Goal: Find specific page/section: Find specific page/section

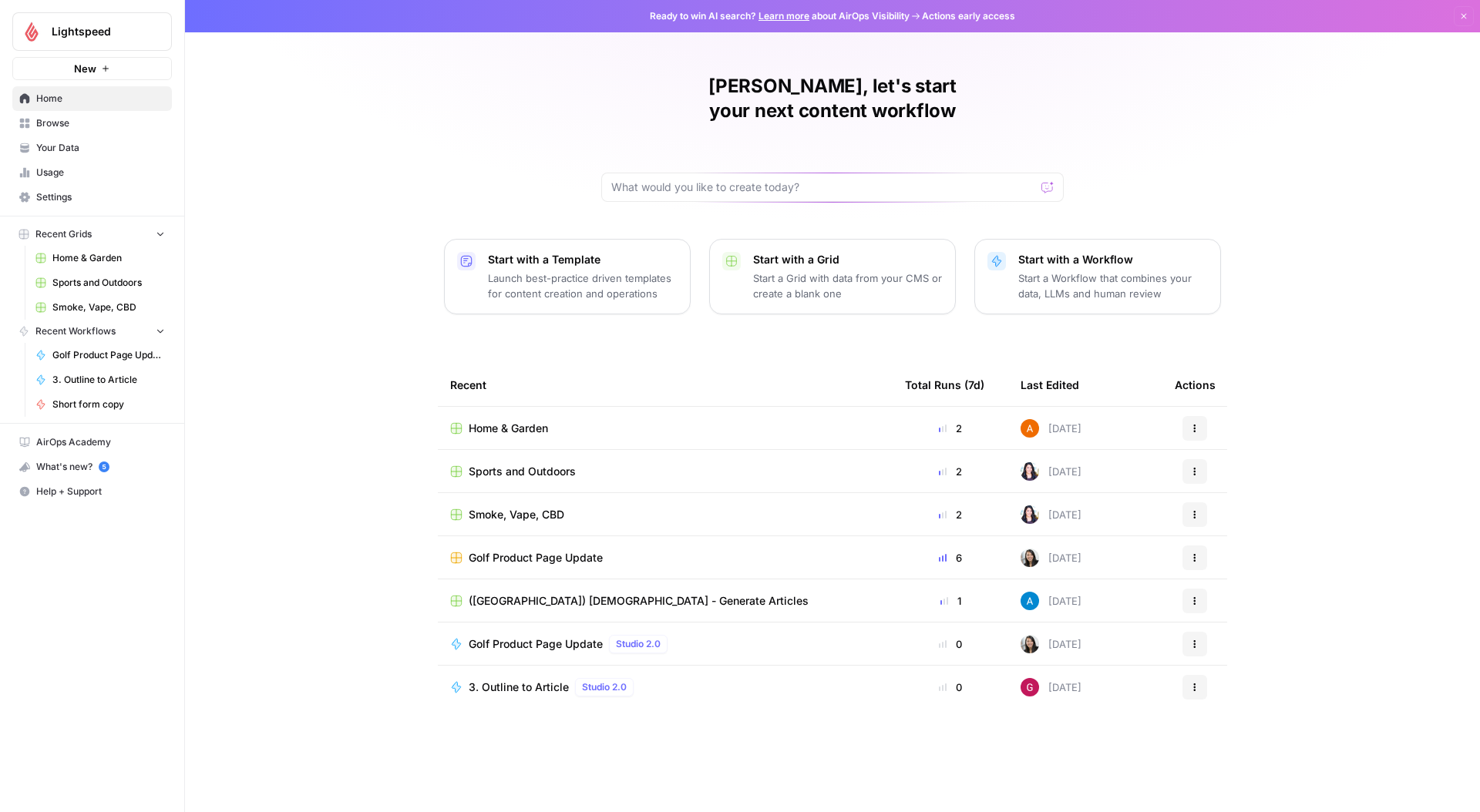
click at [79, 125] on span "Browse" at bounding box center [100, 124] width 129 height 14
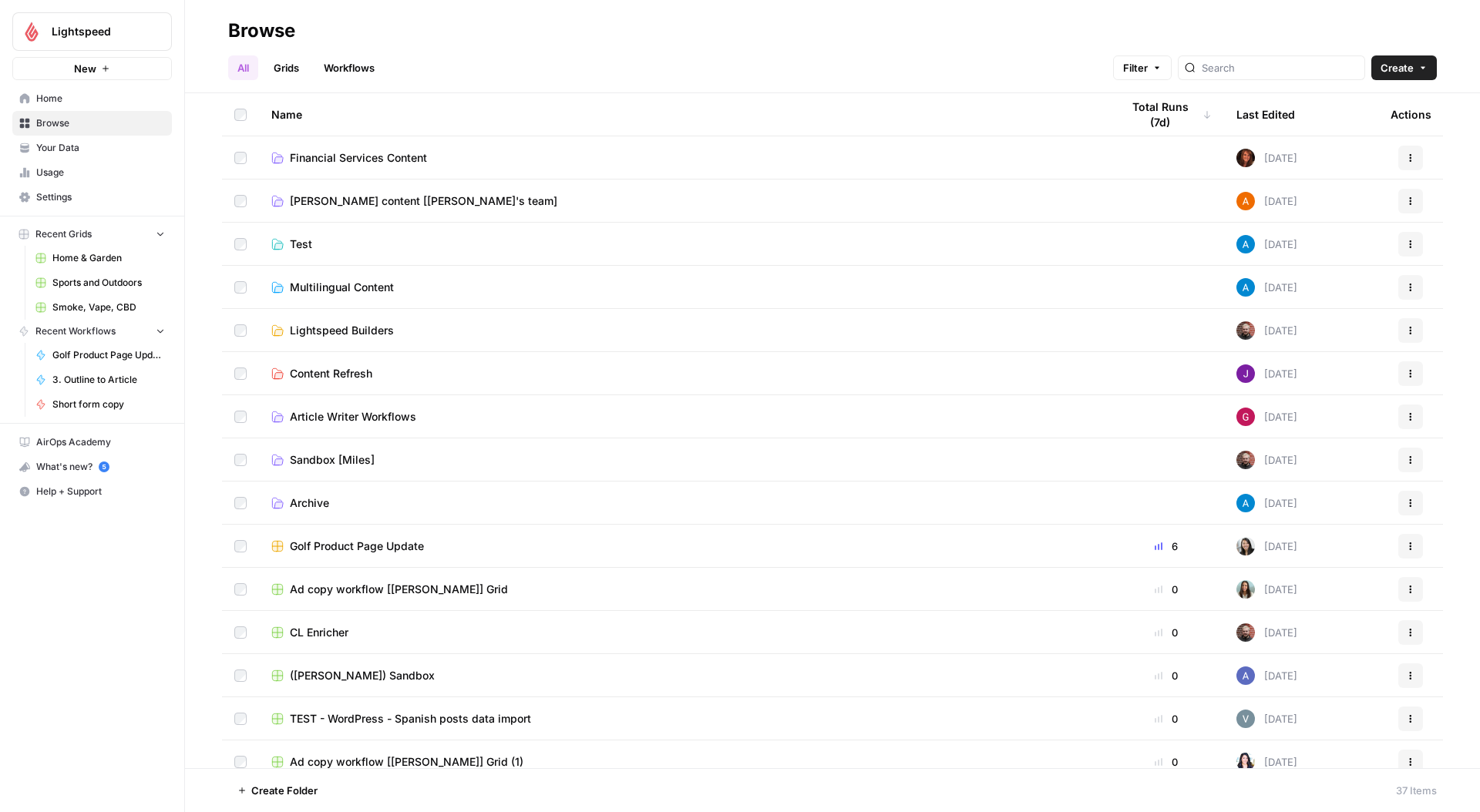
click at [338, 288] on span "Multilingual Content" at bounding box center [341, 288] width 104 height 16
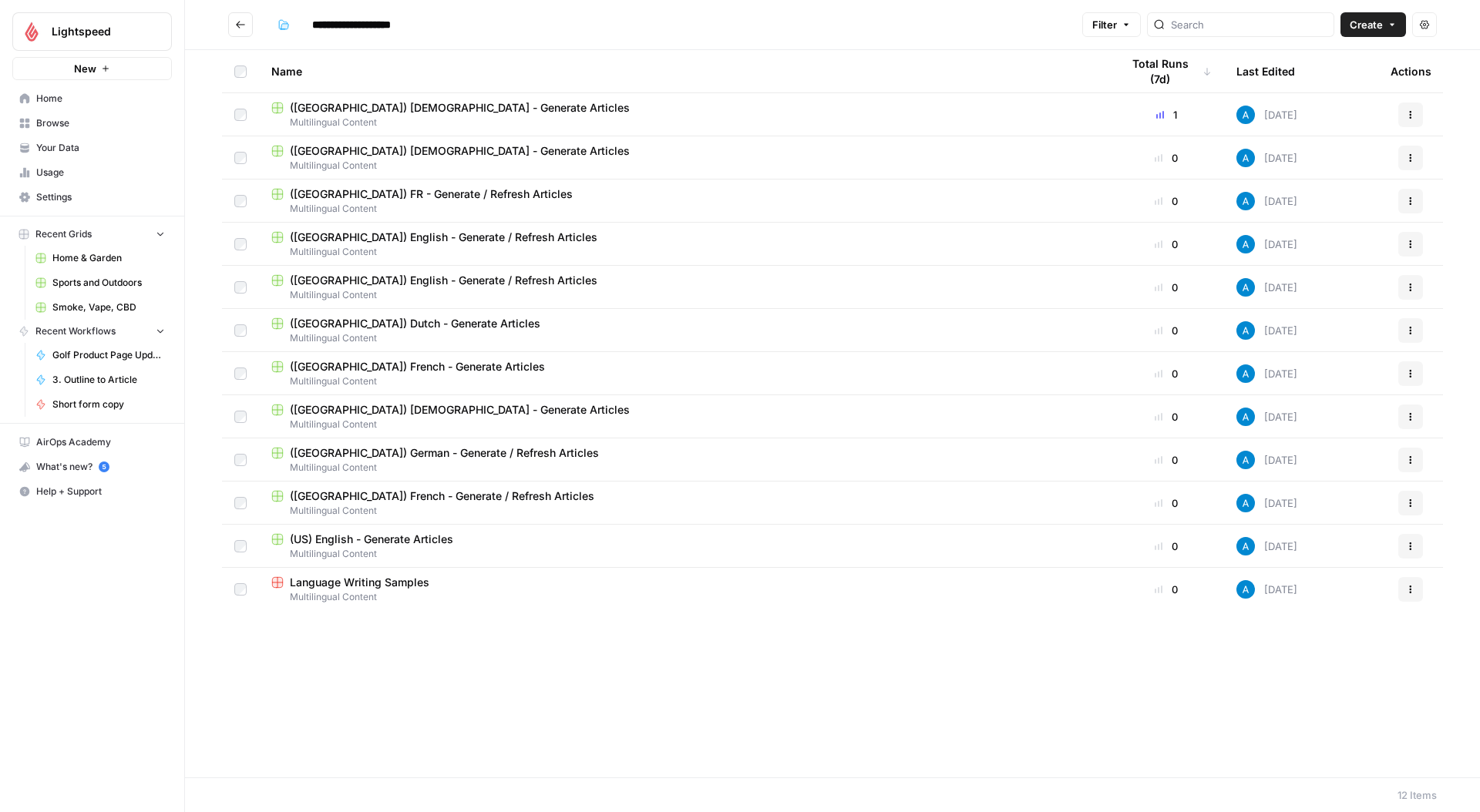
click at [363, 646] on div "Name Total Runs (7d) Last Edited Actions ([GEOGRAPHIC_DATA]) German - Generate …" at bounding box center [833, 413] width 1295 height 727
click at [1175, 114] on div "1" at bounding box center [1166, 115] width 91 height 16
click at [903, 737] on div "Name Total Runs (7d) Last Edited Actions ([GEOGRAPHIC_DATA]) German - Generate …" at bounding box center [833, 413] width 1295 height 727
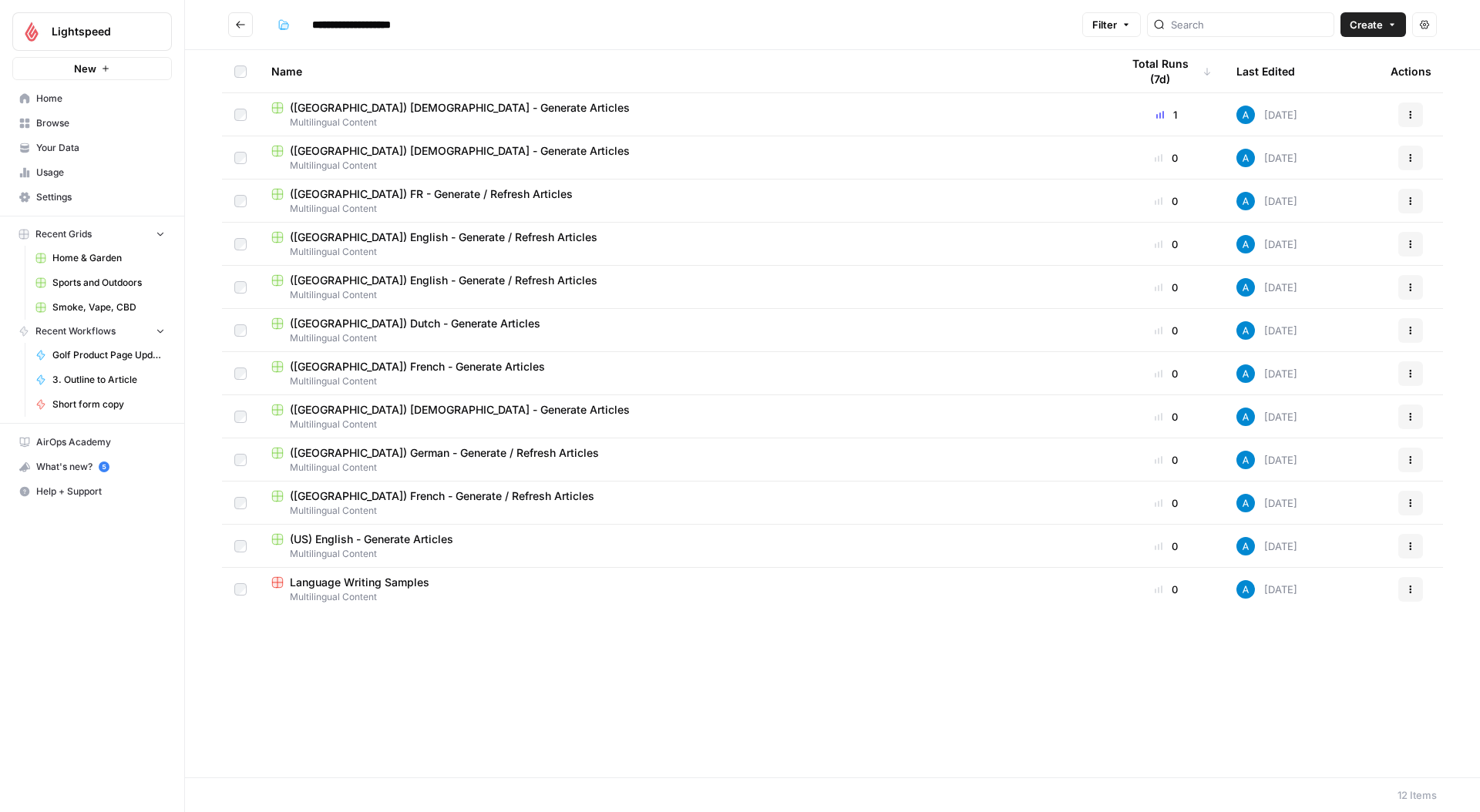
click at [359, 325] on span "([GEOGRAPHIC_DATA]) Dutch - Generate Articles" at bounding box center [415, 324] width 251 height 16
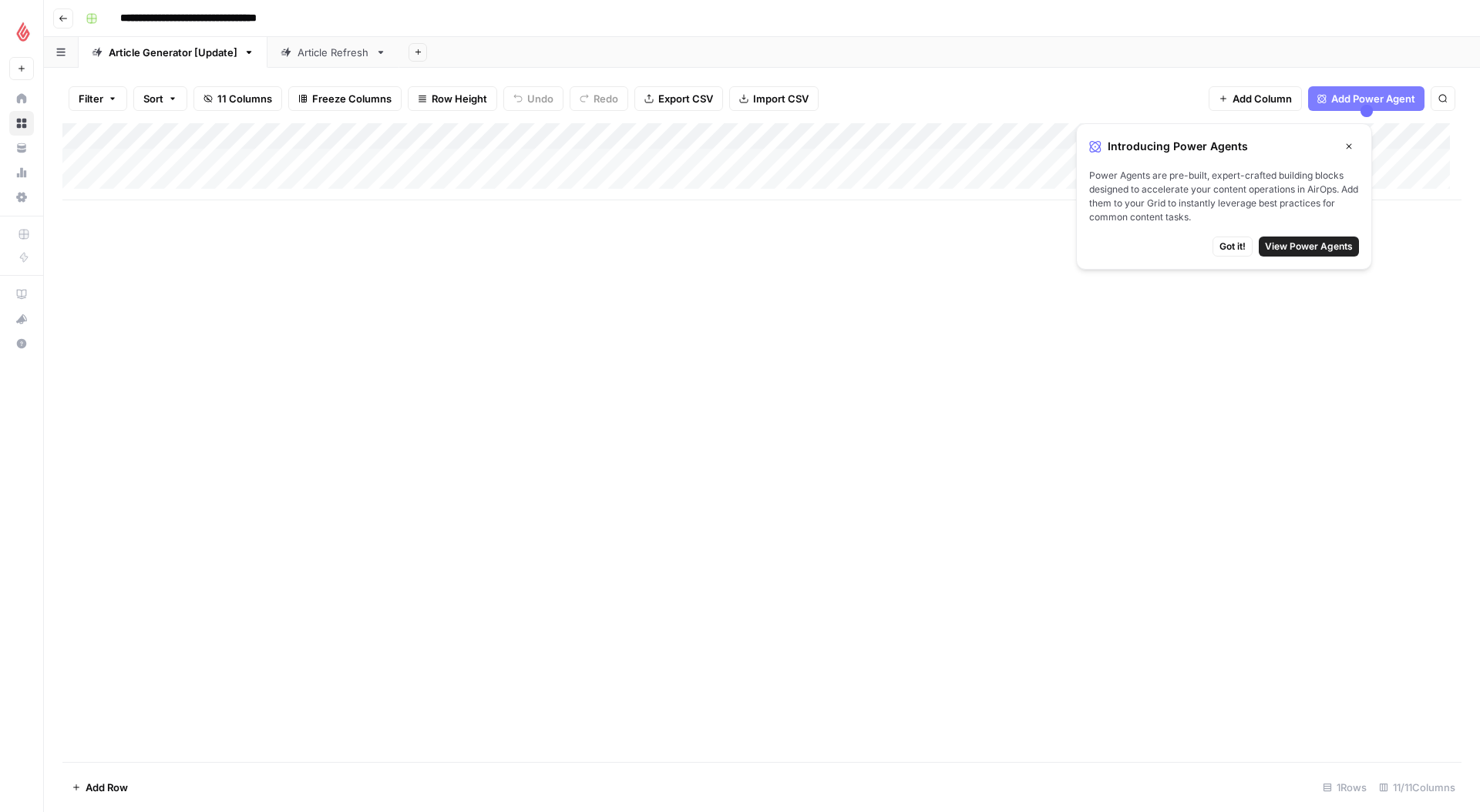
click at [1227, 240] on span "Got it!" at bounding box center [1233, 246] width 26 height 14
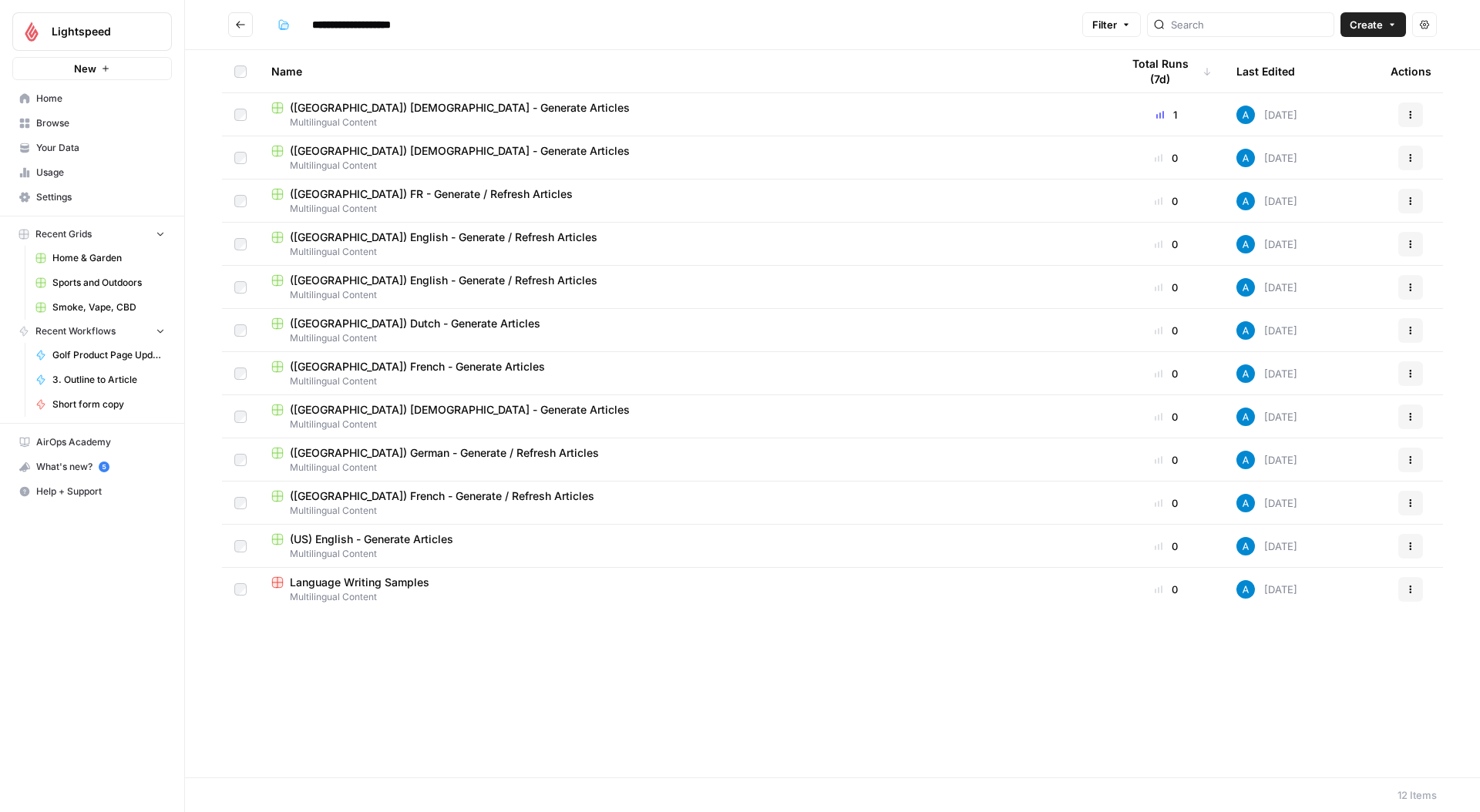
click at [1182, 113] on div "1" at bounding box center [1166, 115] width 91 height 16
